Goal: Transaction & Acquisition: Subscribe to service/newsletter

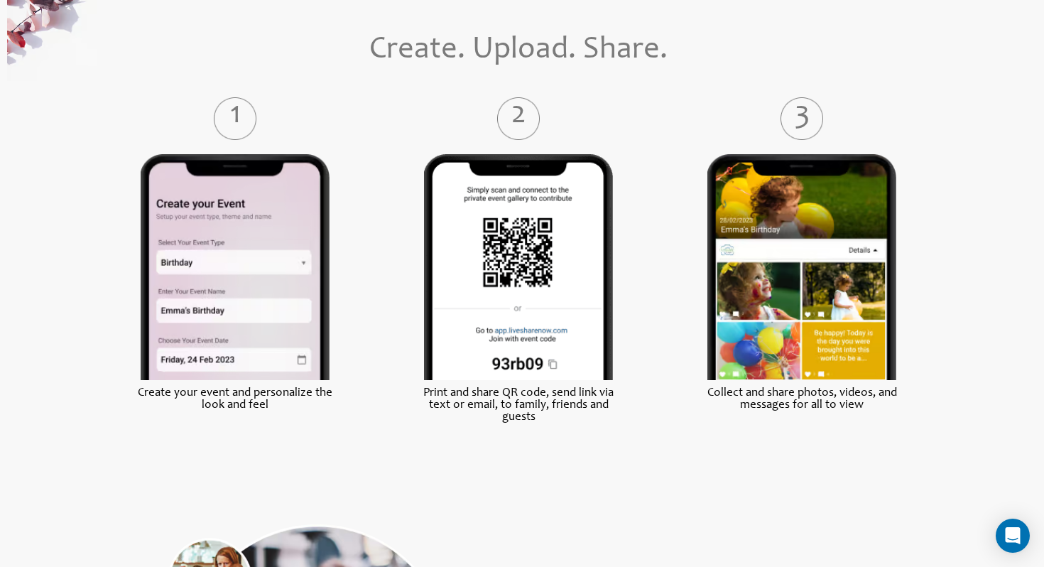
scroll to position [591, 0]
click at [572, 432] on div "Print and share QR code, send link via text or email, to family, friends and gu…" at bounding box center [518, 425] width 236 height 89
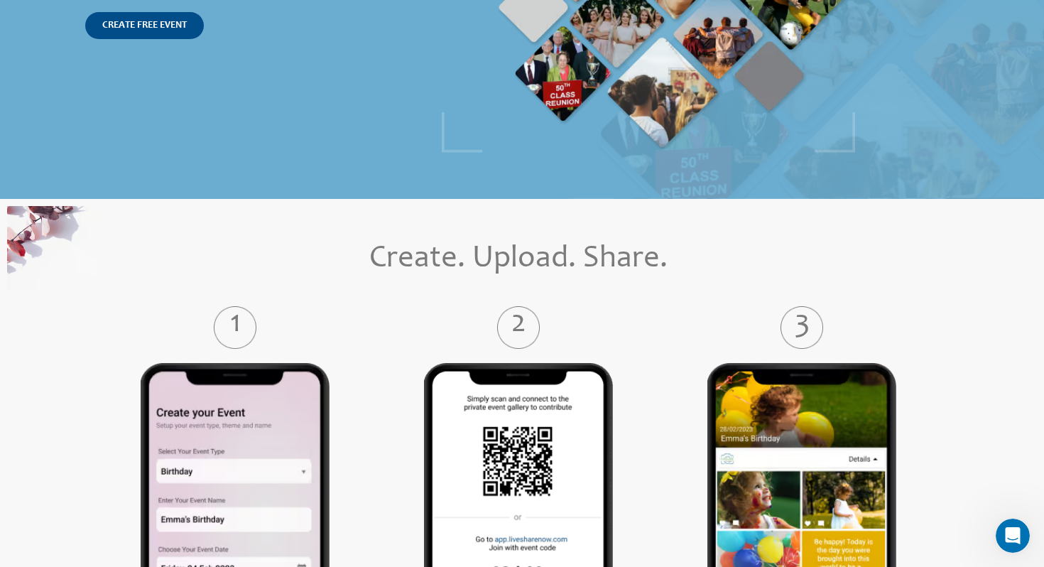
scroll to position [0, 0]
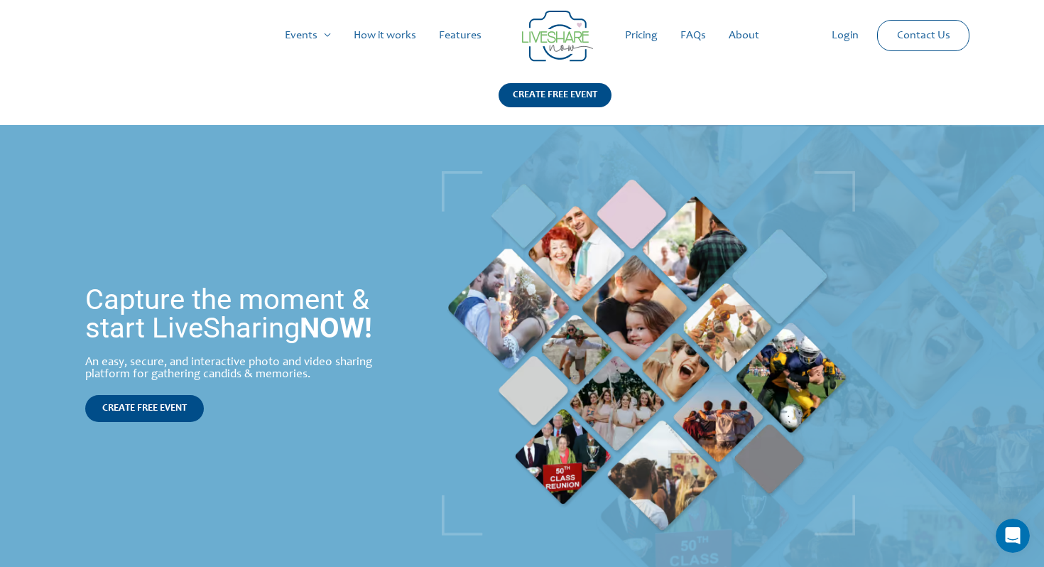
click at [643, 33] on link "Pricing" at bounding box center [640, 35] width 55 height 45
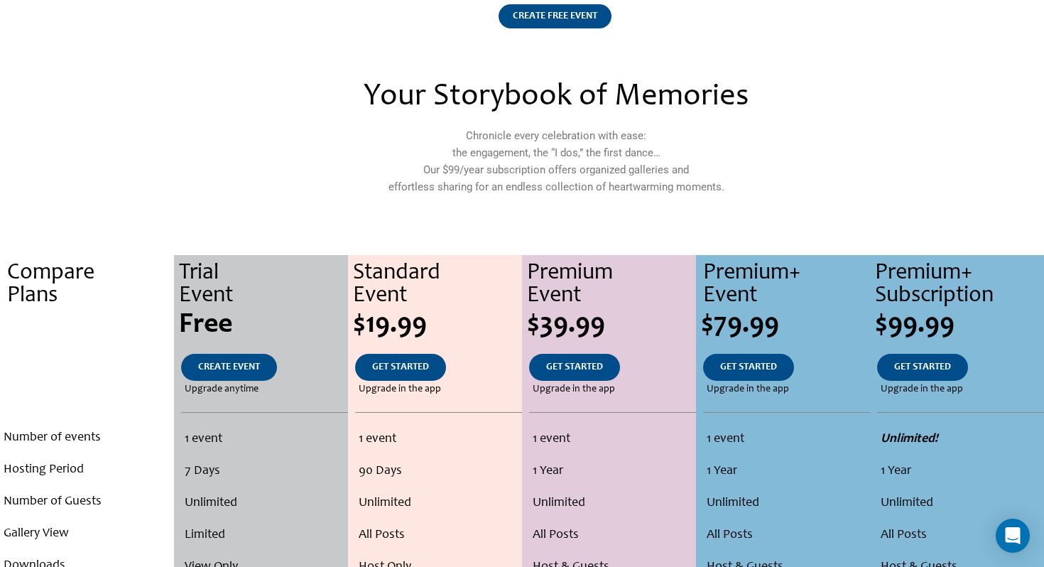
scroll to position [165, 0]
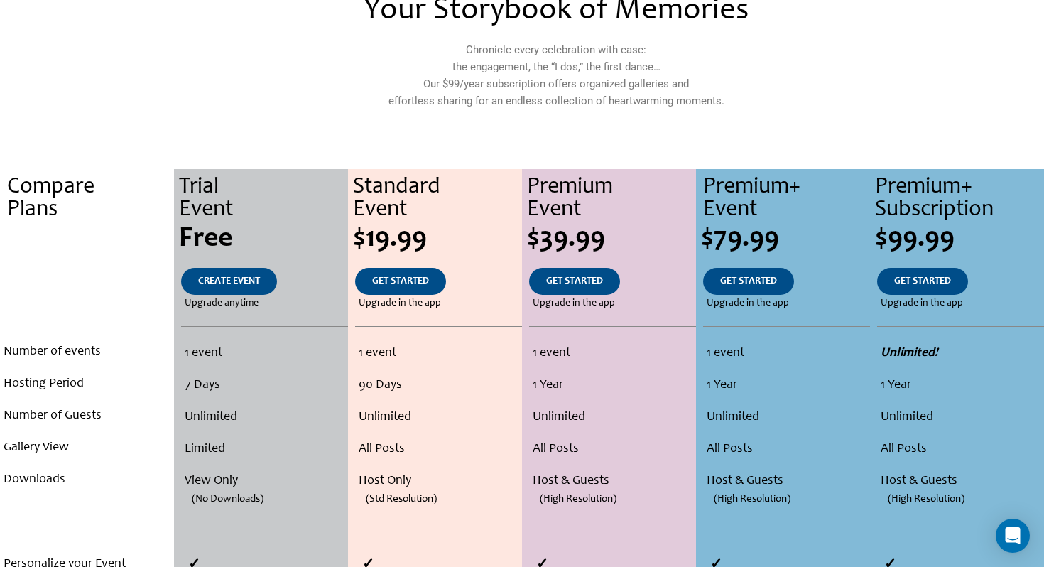
drag, startPoint x: 258, startPoint y: 389, endPoint x: 260, endPoint y: 400, distance: 10.7
click at [260, 400] on li "7 Days" at bounding box center [264, 385] width 159 height 32
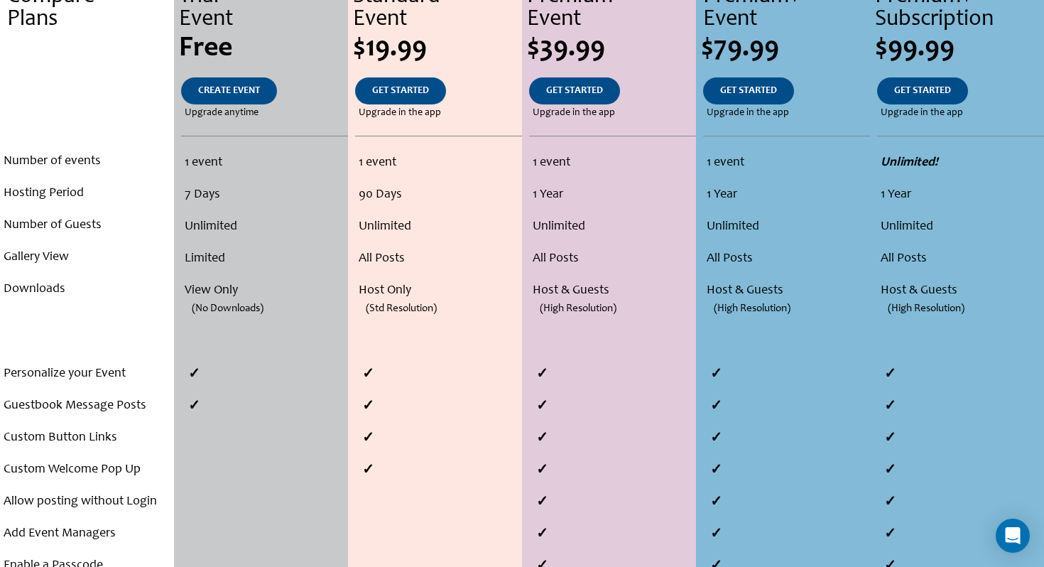
scroll to position [366, 0]
